Goal: Task Accomplishment & Management: Use online tool/utility

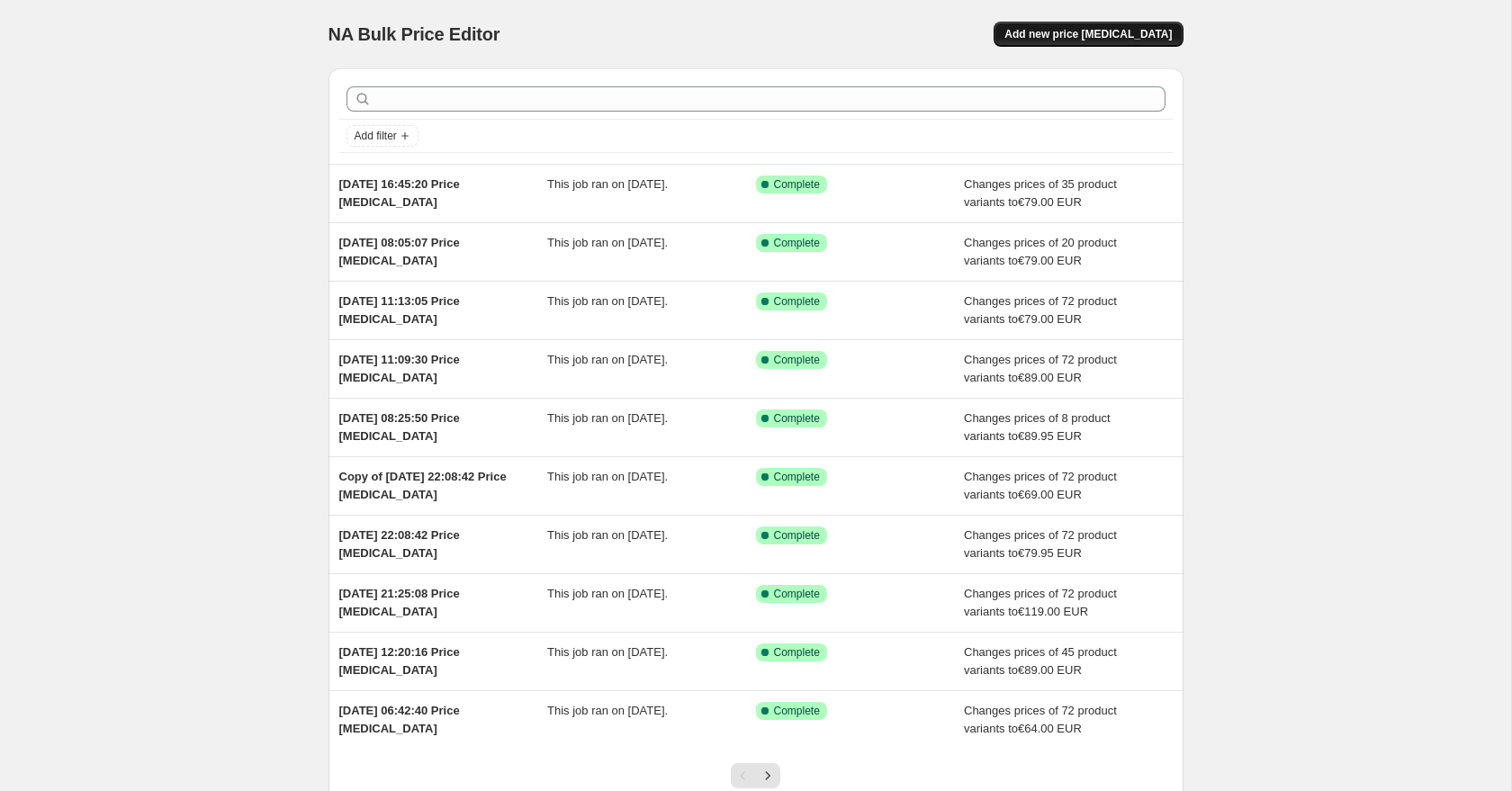
click at [1125, 39] on span "Add new price [MEDICAL_DATA]" at bounding box center [1088, 35] width 167 height 15
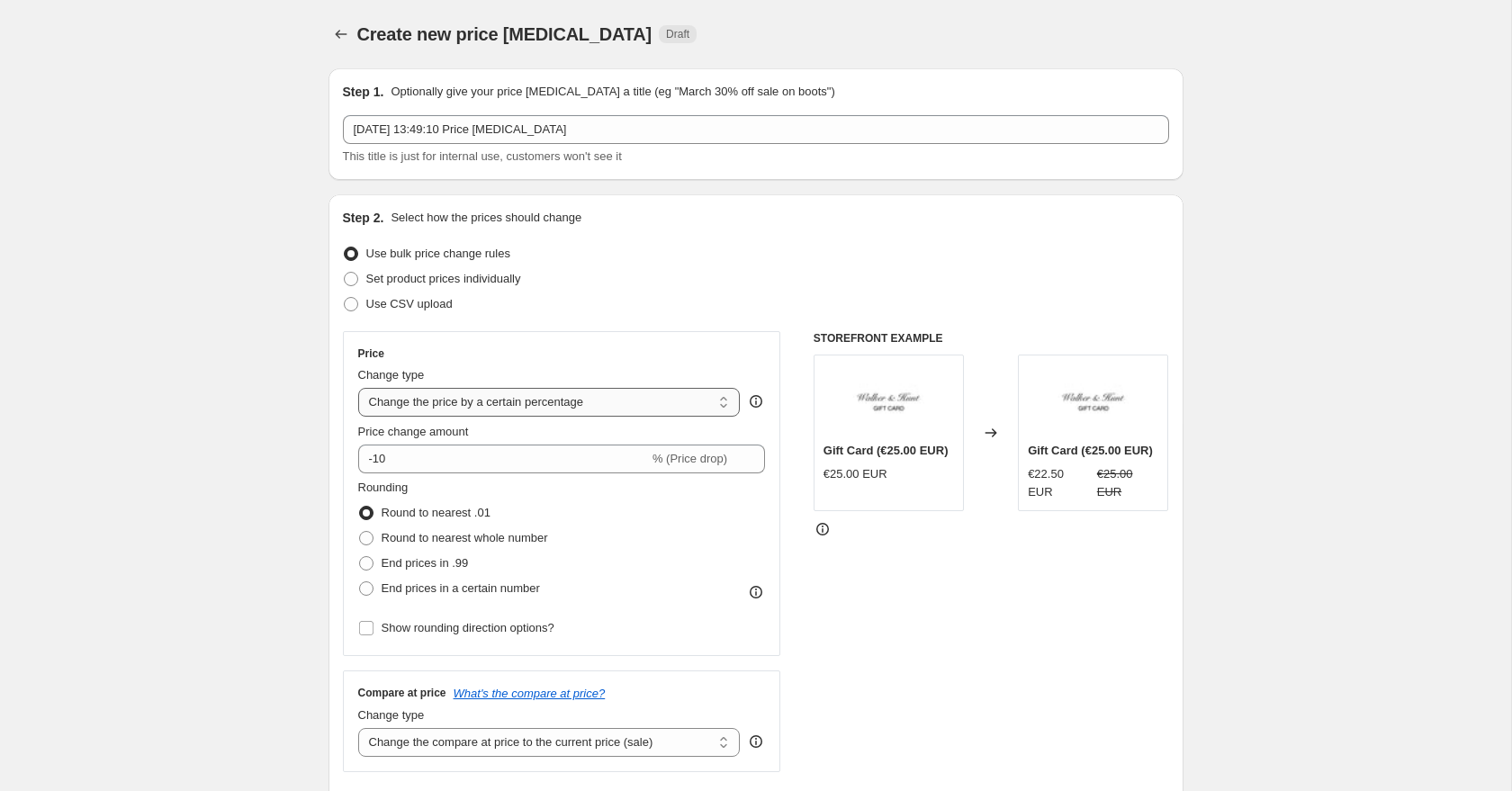
click at [440, 406] on select "Change the price to a certain amount Change the price by a certain amount Chang…" at bounding box center [549, 403] width 383 height 29
select select "to"
click at [358, 388] on select "Change the price to a certain amount Change the price by a certain amount Chang…" at bounding box center [549, 403] width 383 height 29
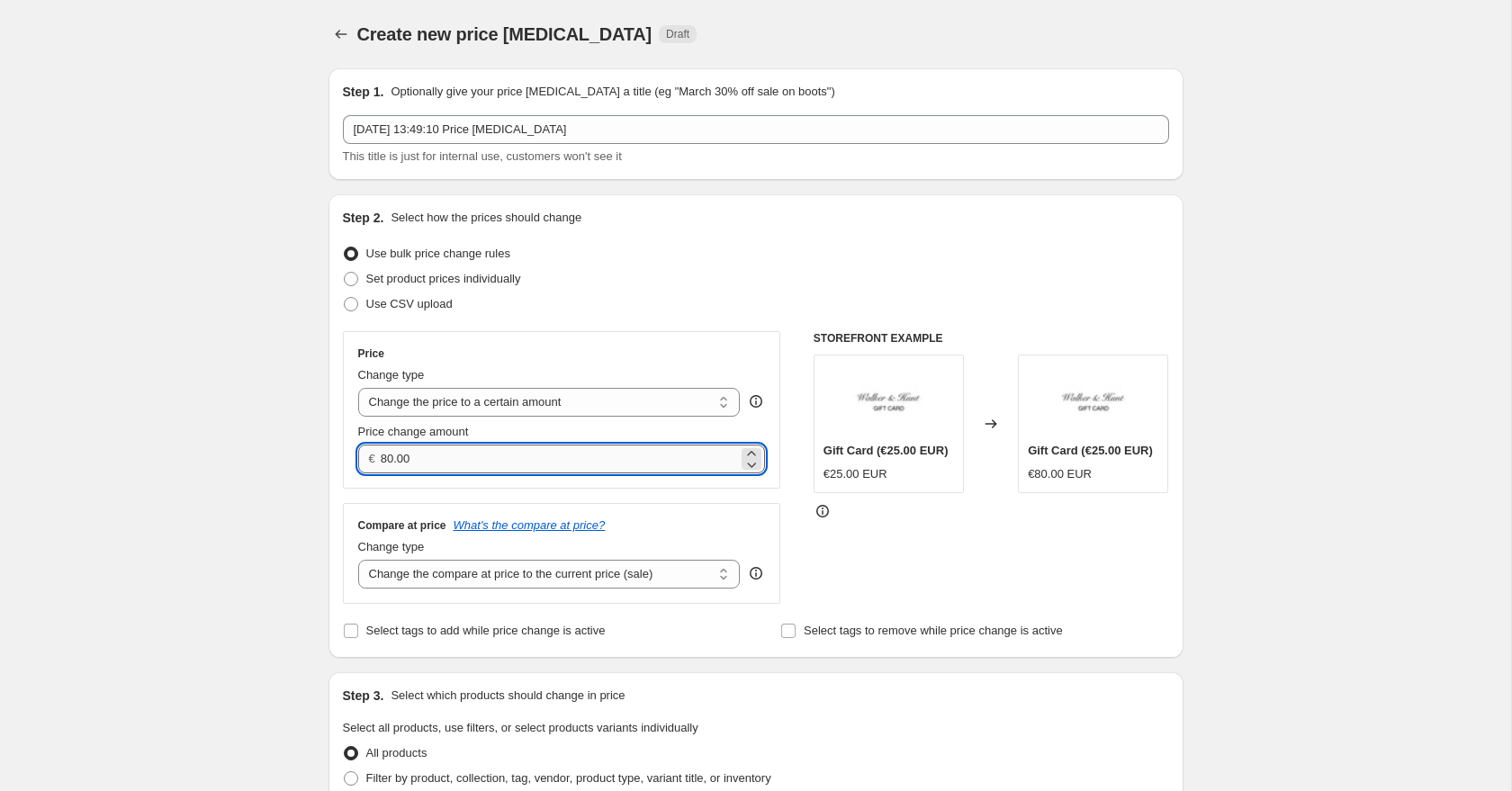
drag, startPoint x: 437, startPoint y: 450, endPoint x: 383, endPoint y: 450, distance: 54.0
click at [383, 450] on input "80.00" at bounding box center [559, 459] width 357 height 29
type input "89.00"
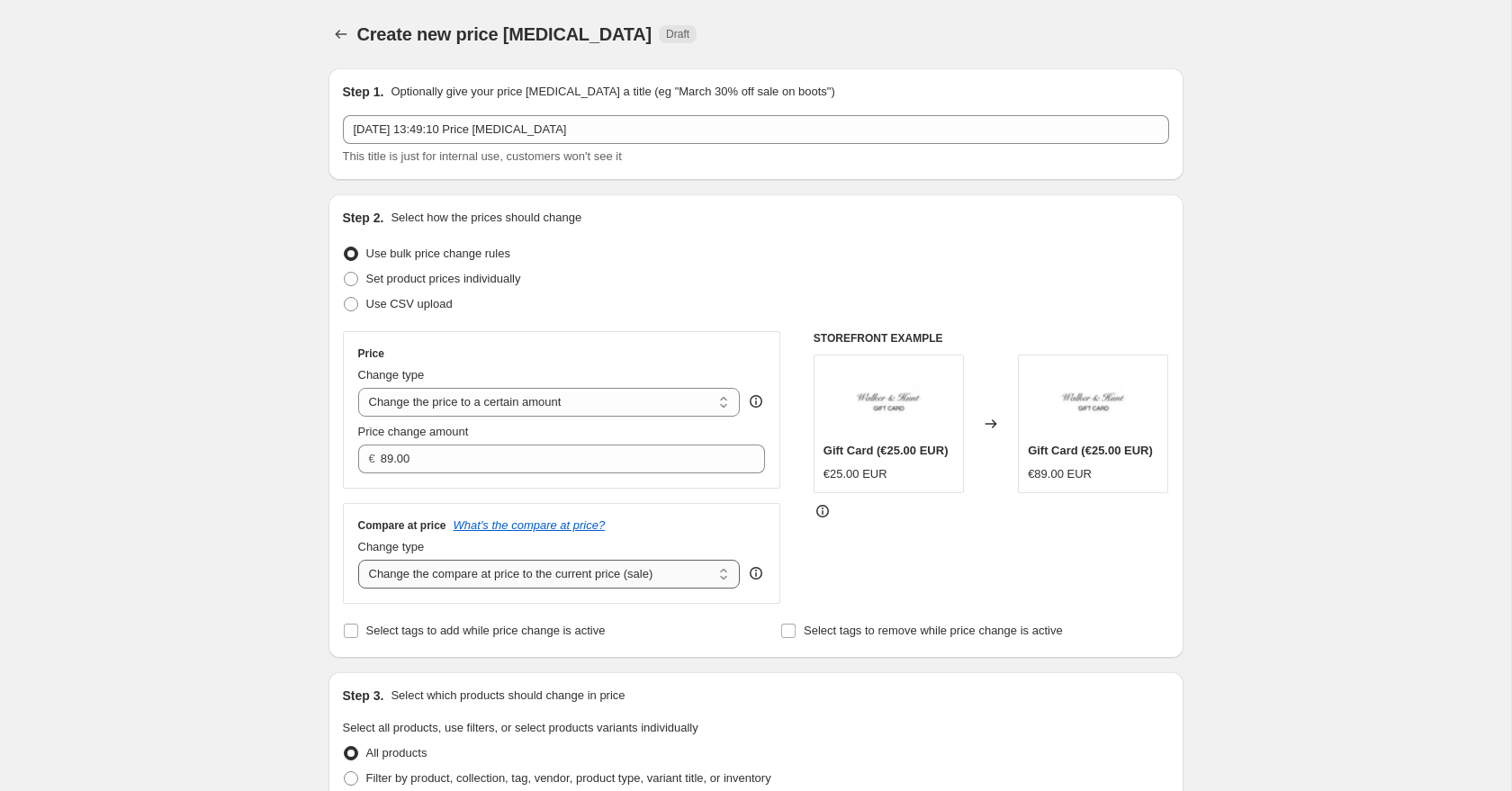
click at [403, 579] on select "Change the compare at price to the current price (sale) Change the compare at p…" at bounding box center [549, 575] width 383 height 29
select select "to"
click at [358, 560] on select "Change the compare at price to the current price (sale) Change the compare at p…" at bounding box center [549, 575] width 383 height 29
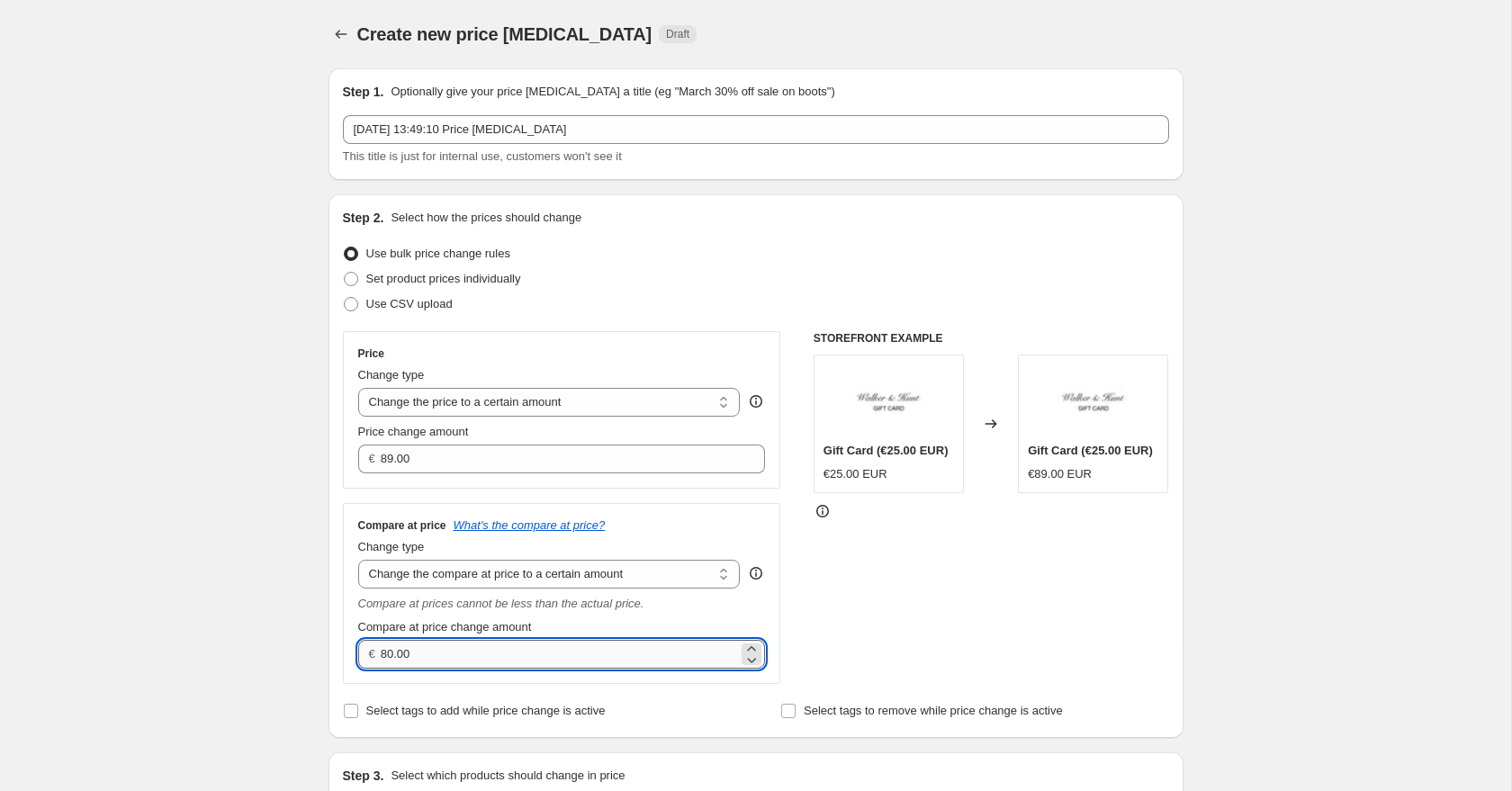
click at [416, 658] on input "80.00" at bounding box center [559, 655] width 357 height 29
type input "8"
type input "89.00"
click at [343, 613] on div "Compare at price What's the compare at price? Change type Change the compare at…" at bounding box center [562, 594] width 438 height 181
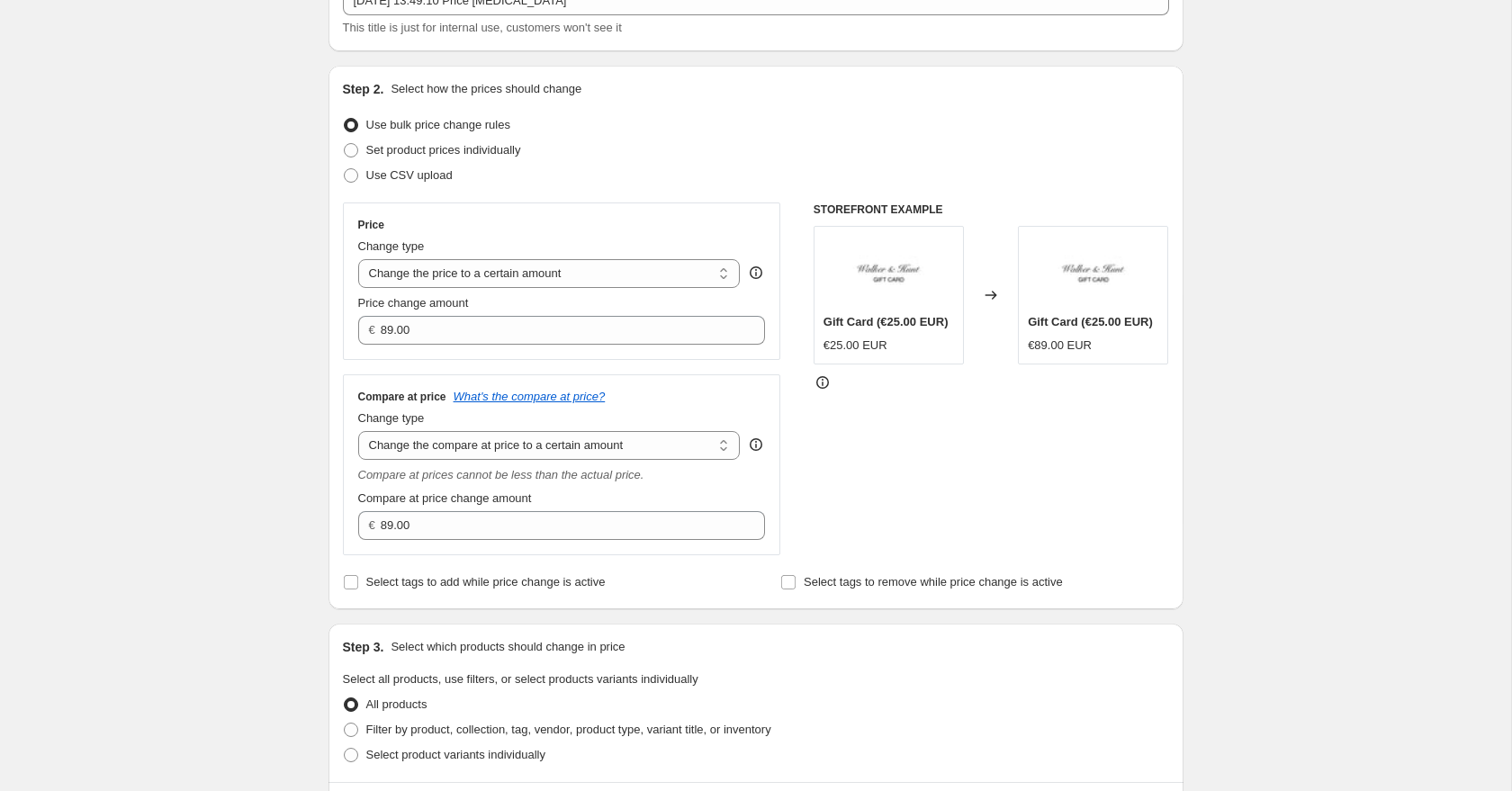
scroll to position [345, 0]
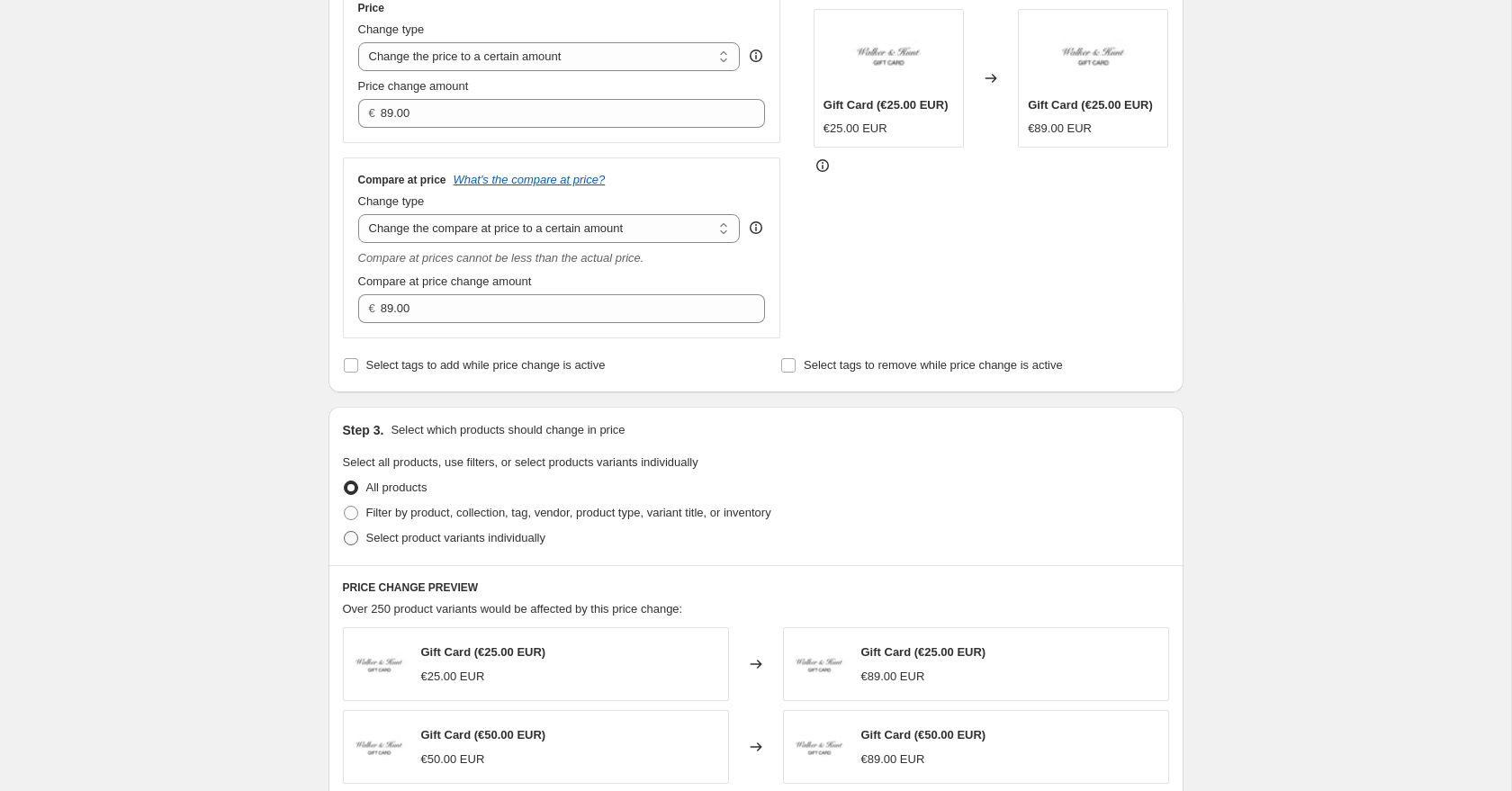
click at [352, 536] on span at bounding box center [351, 538] width 15 height 15
click at [344, 532] on input "Select product variants individually" at bounding box center [343, 531] width 1 height 1
radio input "true"
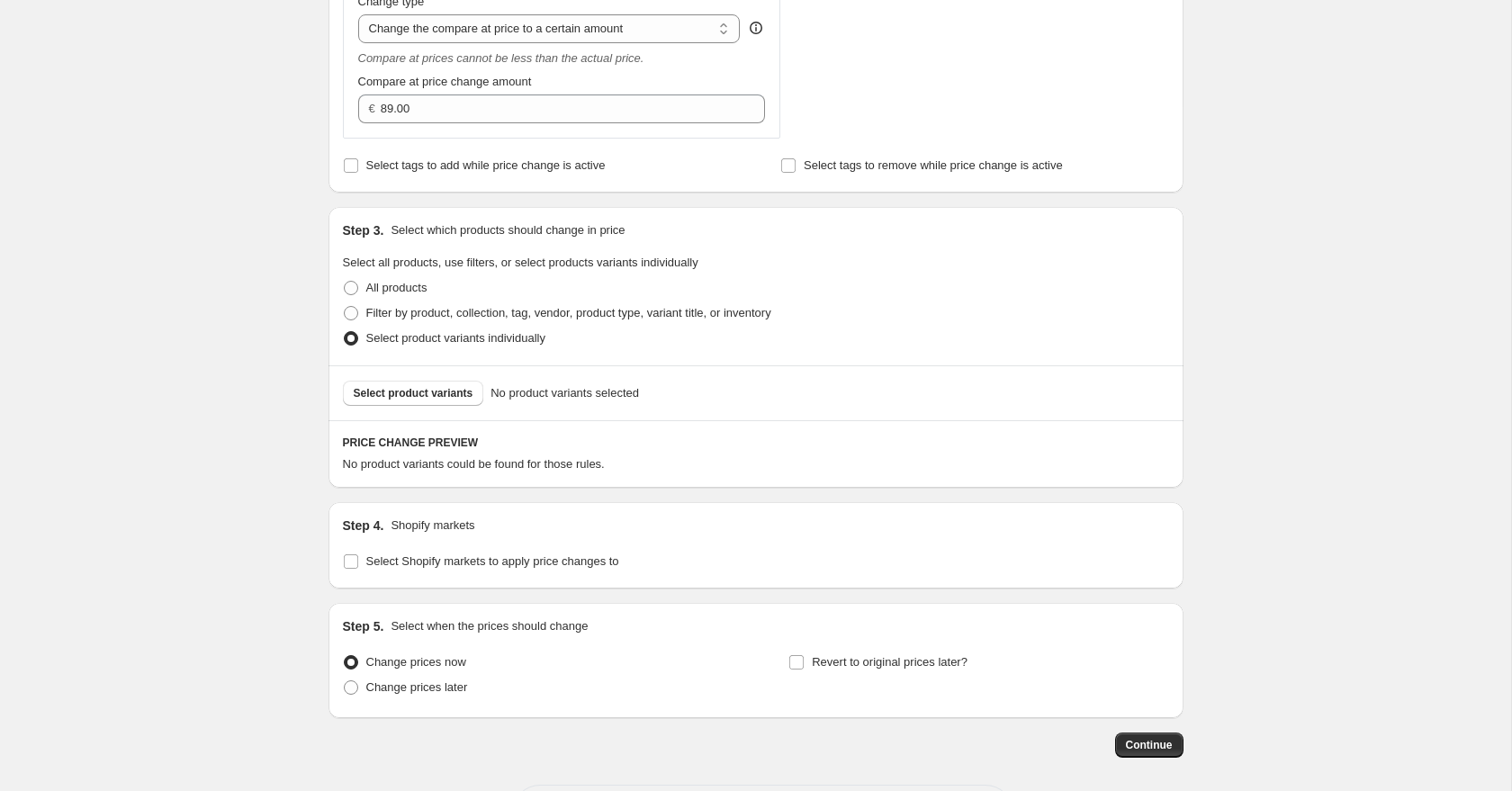
scroll to position [622, 0]
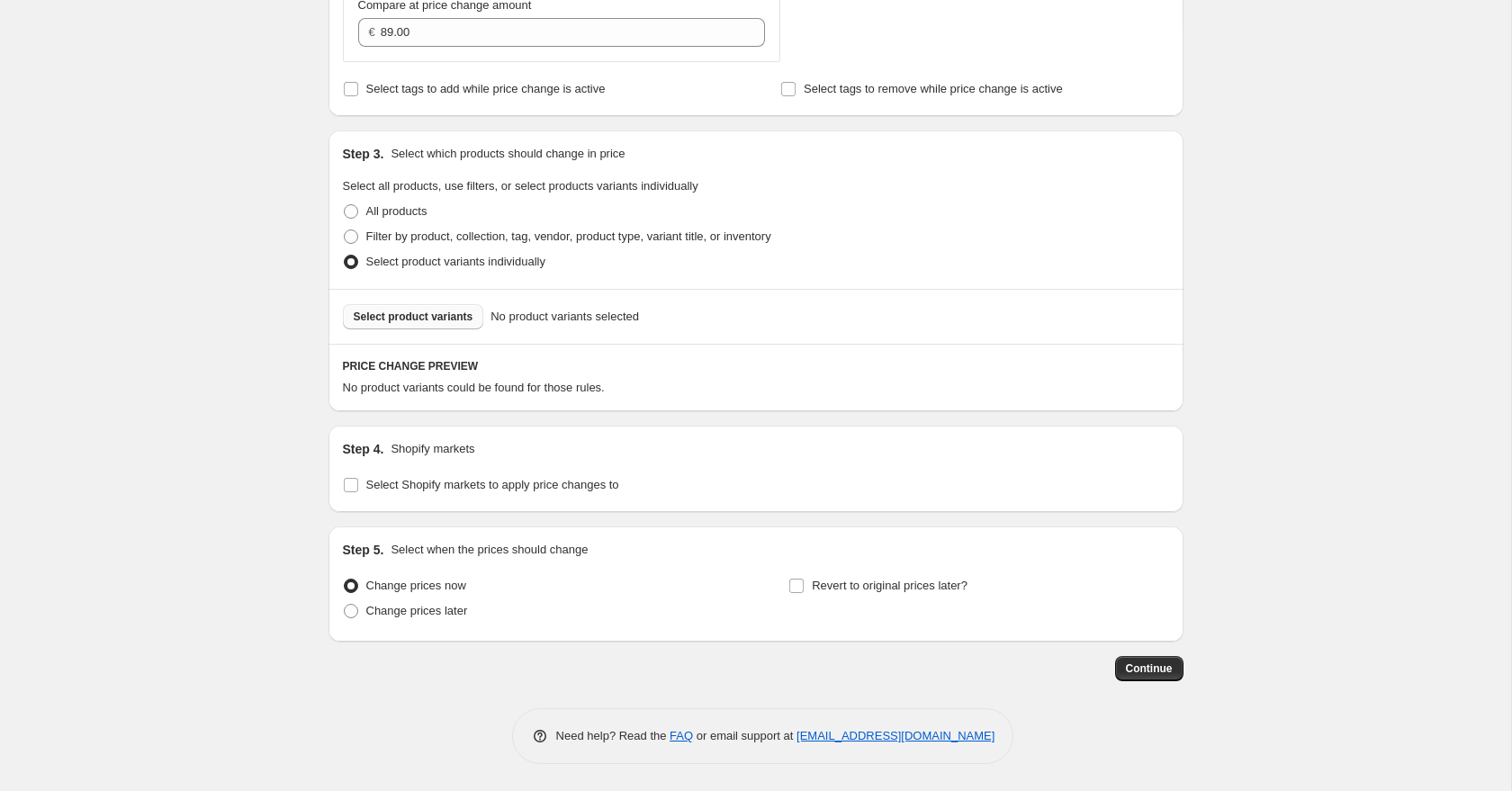
click at [410, 325] on button "Select product variants" at bounding box center [413, 317] width 141 height 25
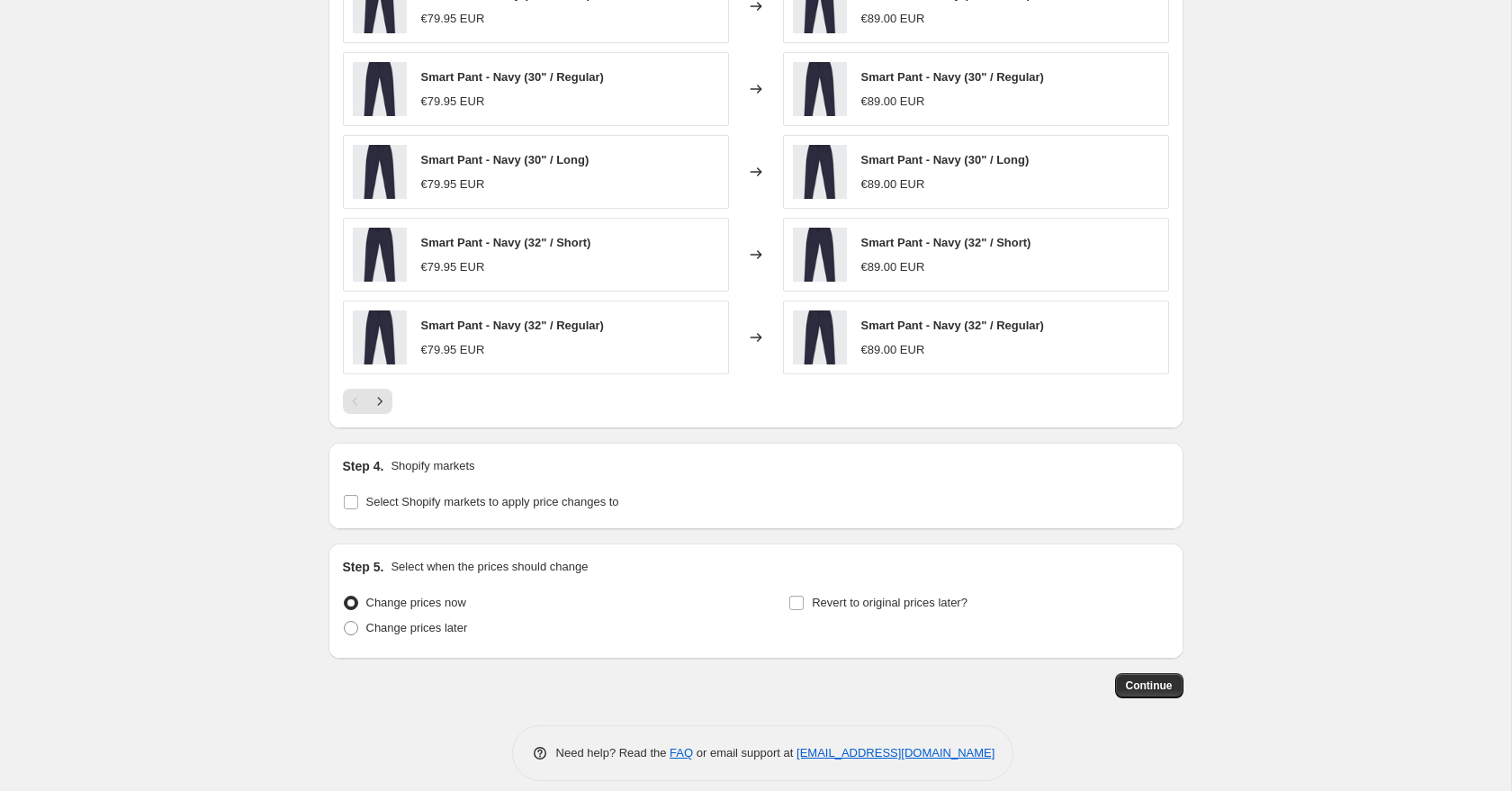
scroll to position [1076, 0]
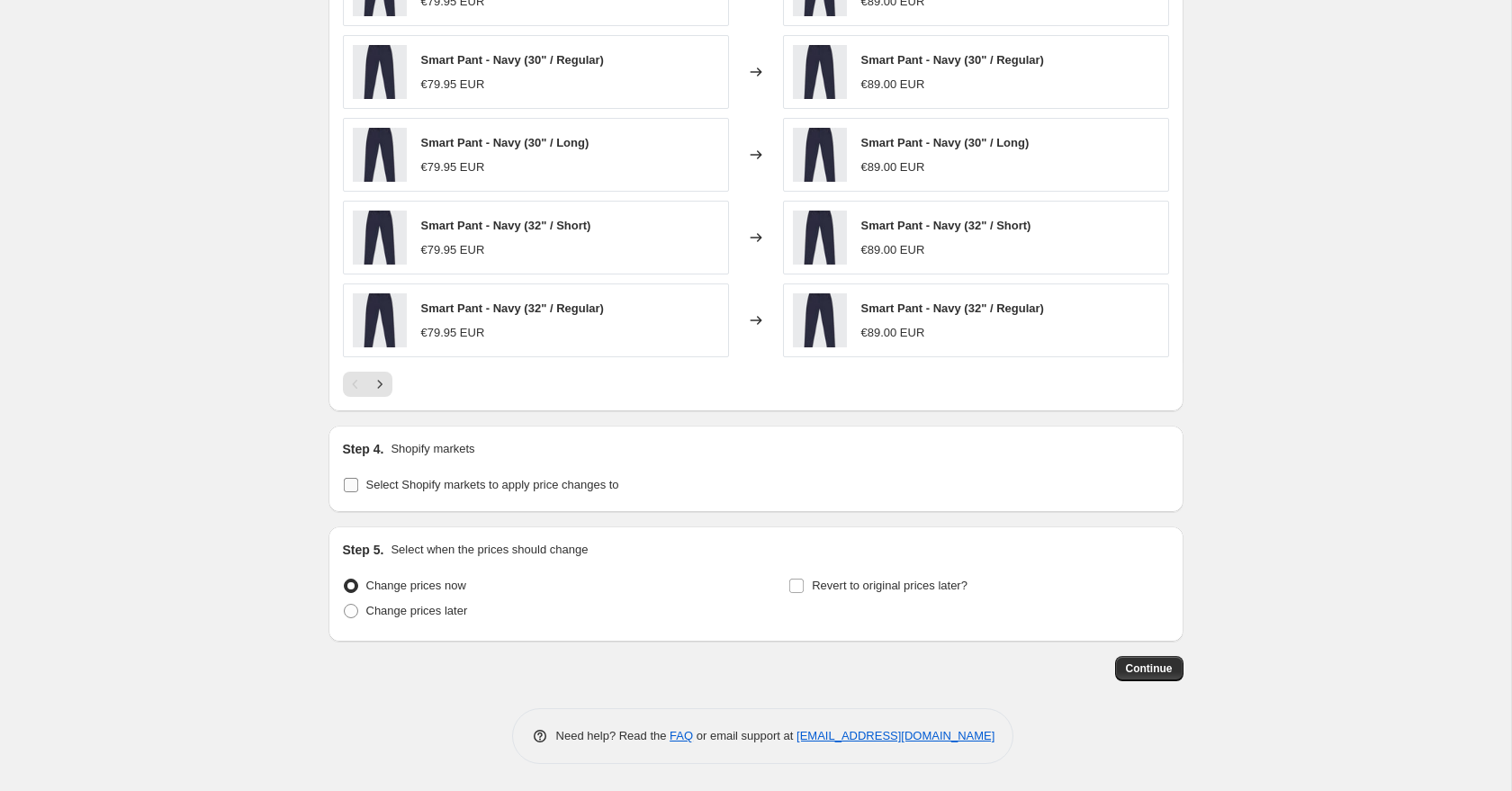
click at [347, 485] on input "Select Shopify markets to apply price changes to" at bounding box center [351, 486] width 15 height 15
checkbox input "true"
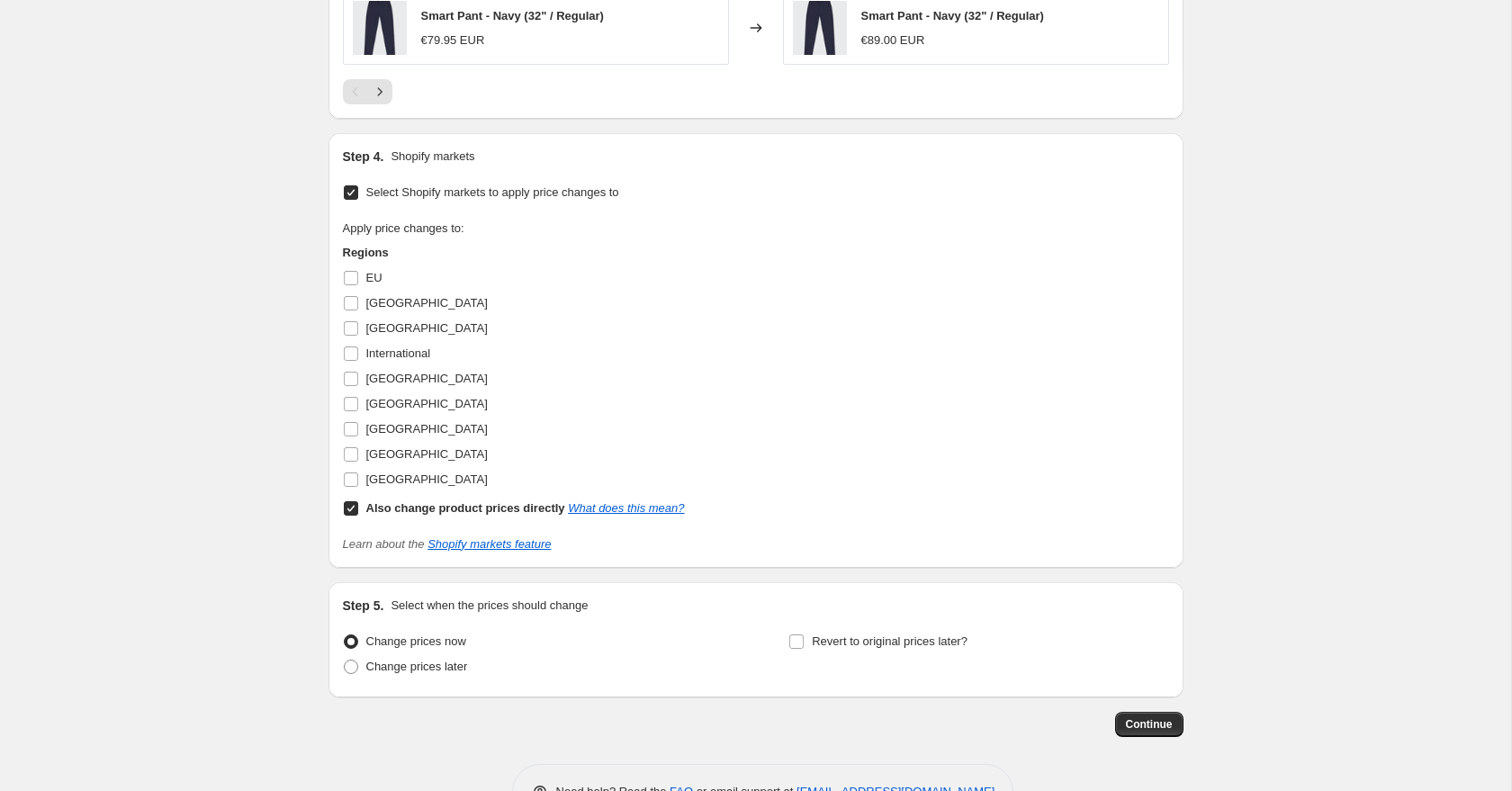
scroll to position [1373, 0]
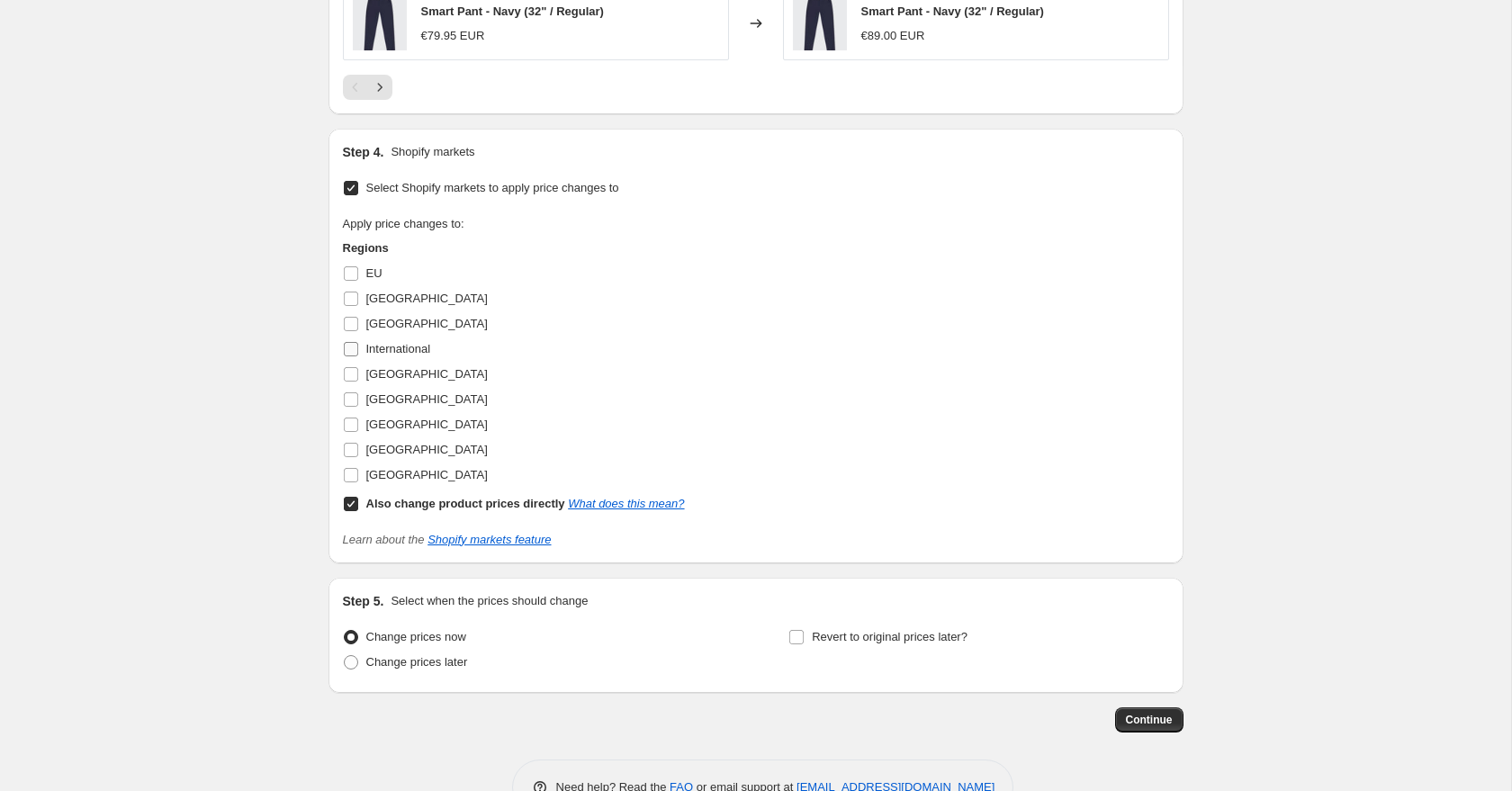
click at [353, 344] on input "International" at bounding box center [351, 349] width 15 height 15
checkbox input "true"
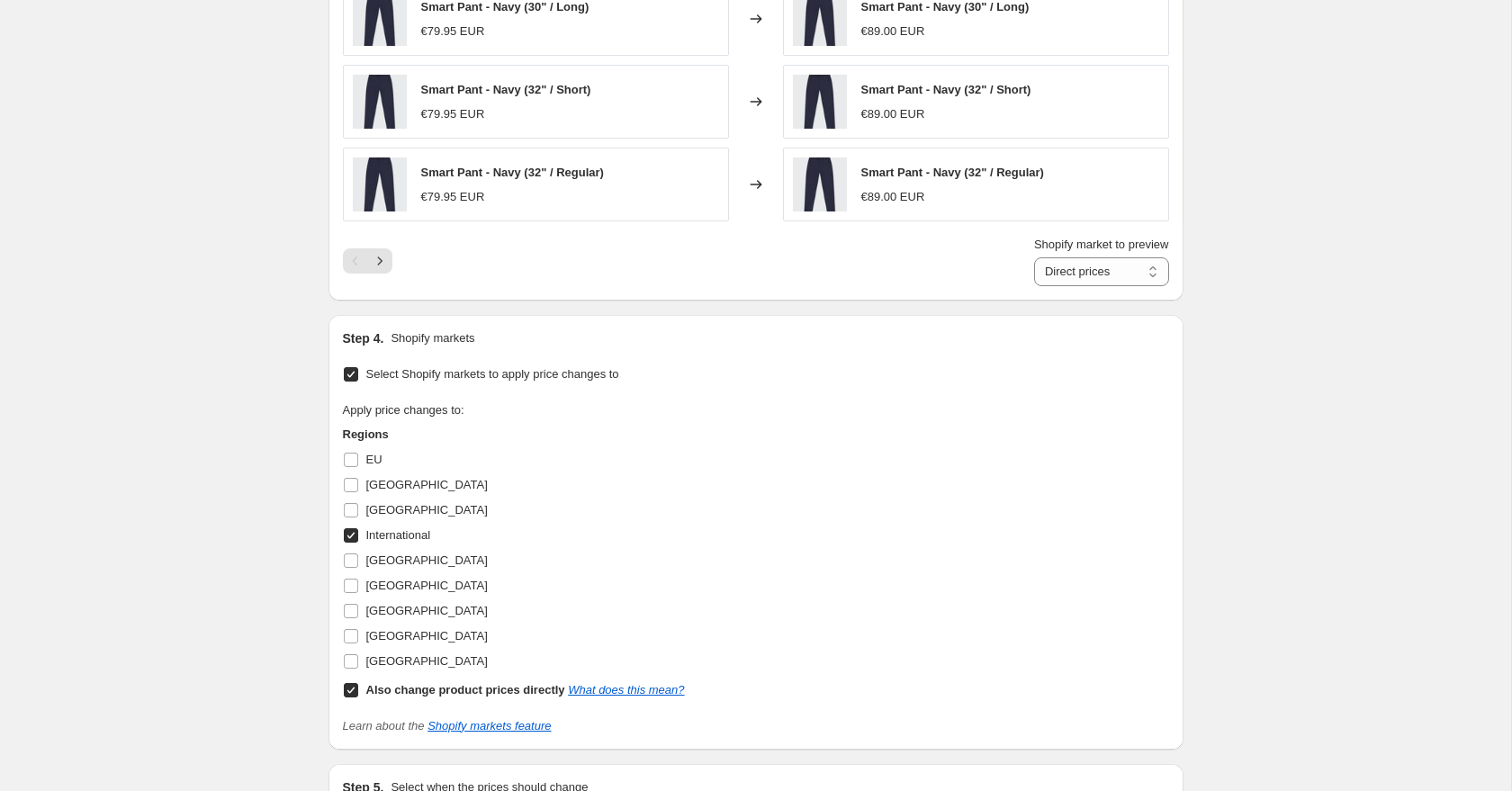
scroll to position [1118, 0]
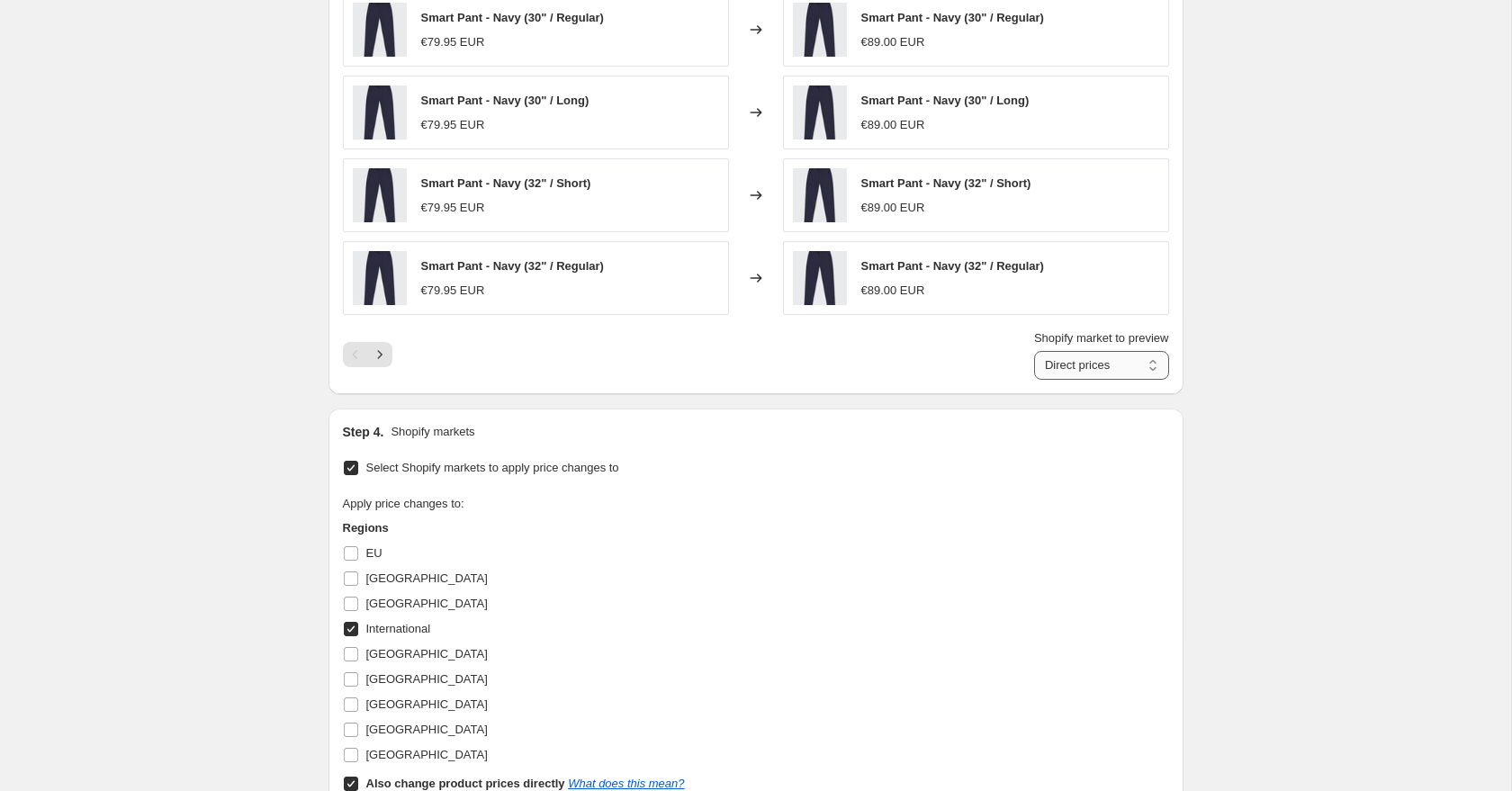
click at [1106, 364] on select "Direct prices International" at bounding box center [1101, 365] width 135 height 29
select select "20742242"
click at [1034, 351] on select "Direct prices International" at bounding box center [1101, 365] width 135 height 29
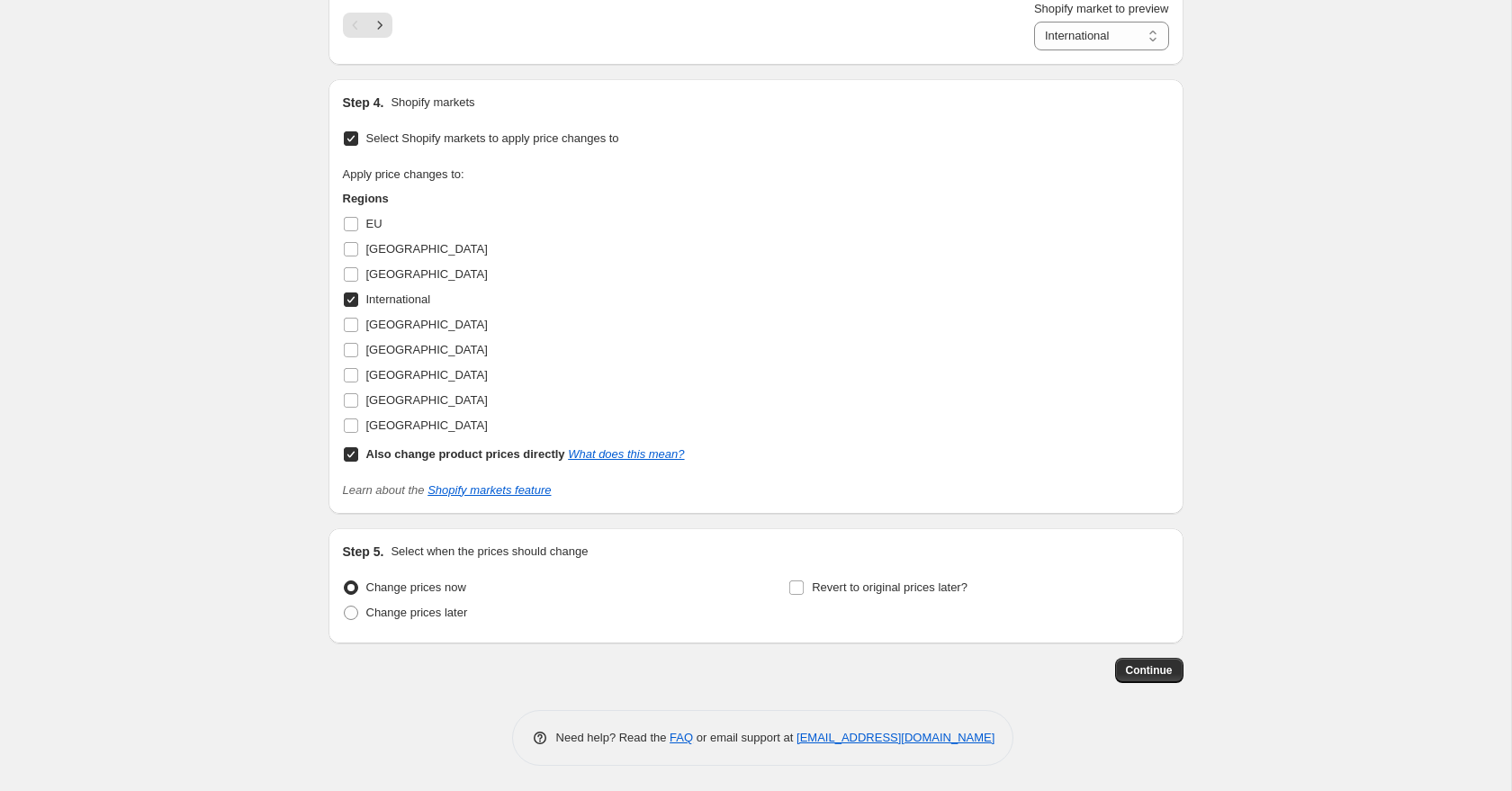
scroll to position [1449, 0]
click at [1174, 676] on button "Continue" at bounding box center [1149, 669] width 68 height 25
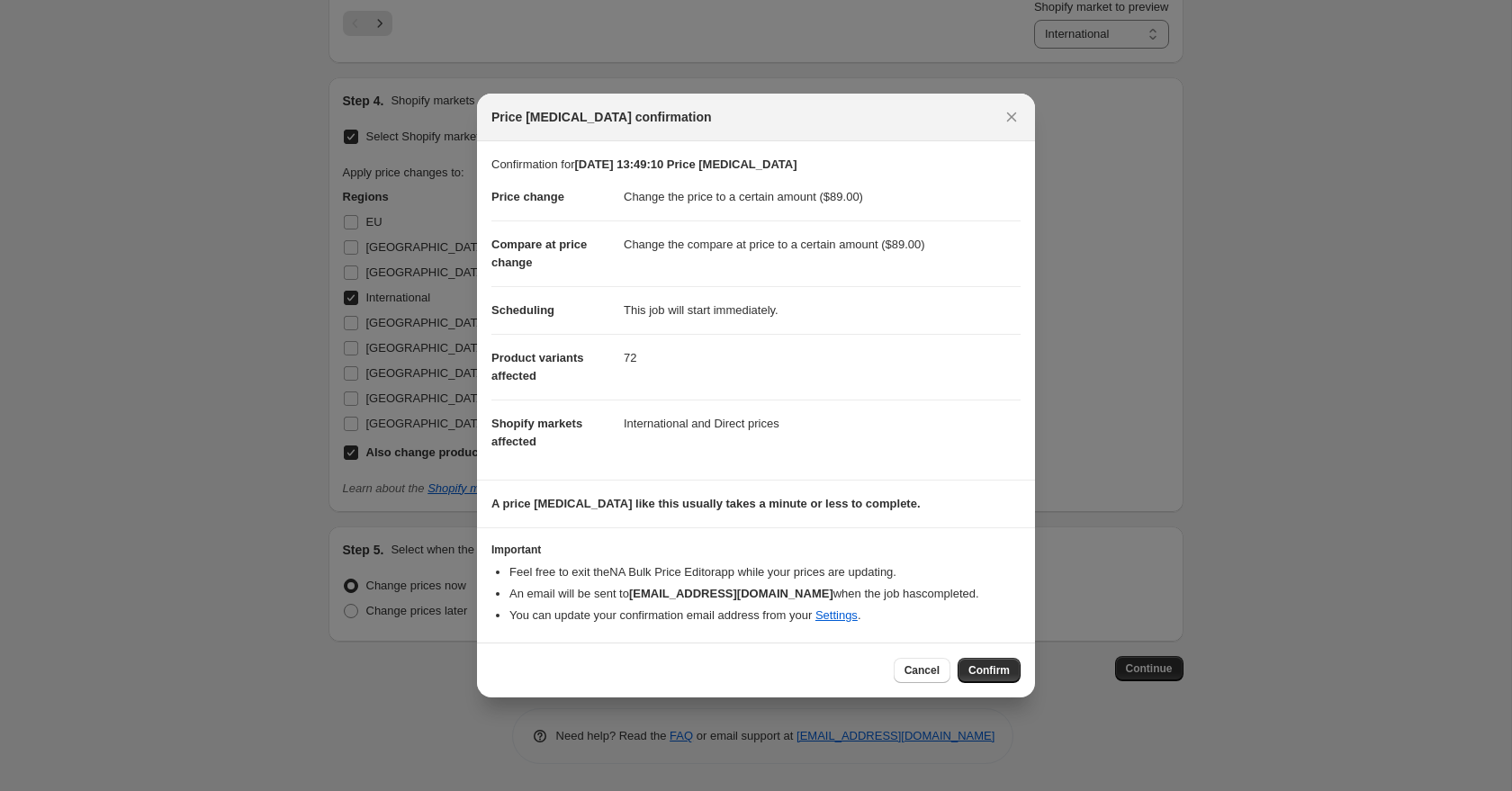
click at [1000, 694] on div "Cancel Confirm" at bounding box center [756, 670] width 558 height 55
click at [996, 677] on span "Confirm" at bounding box center [990, 671] width 42 height 15
